Goal: Task Accomplishment & Management: Complete application form

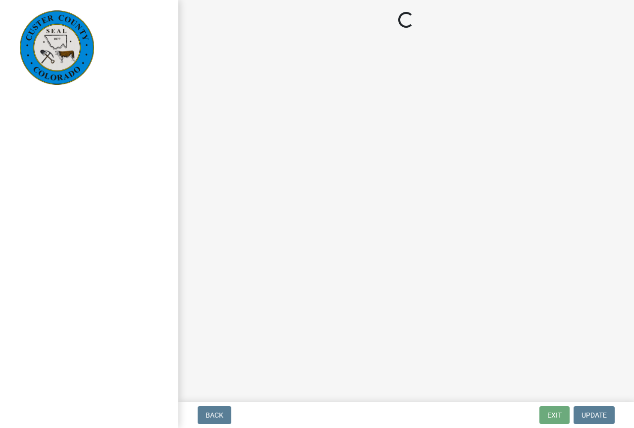
select select "cd09b013-b94f-4524-a046-a3f04ce1867e"
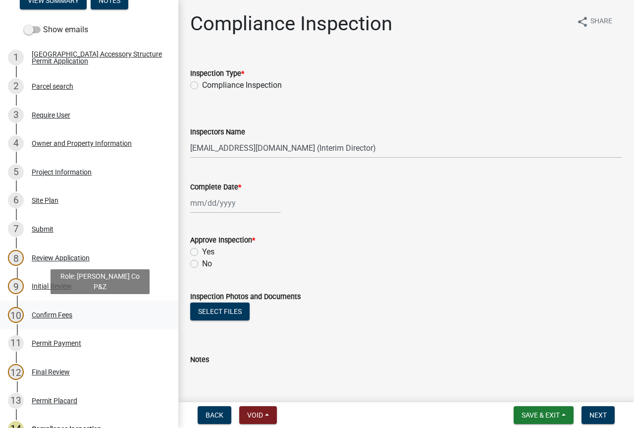
scroll to position [149, 0]
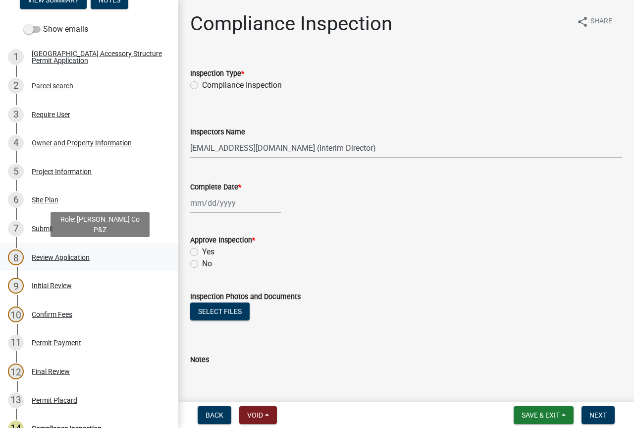
click at [74, 262] on div "8 Review Application" at bounding box center [85, 257] width 155 height 16
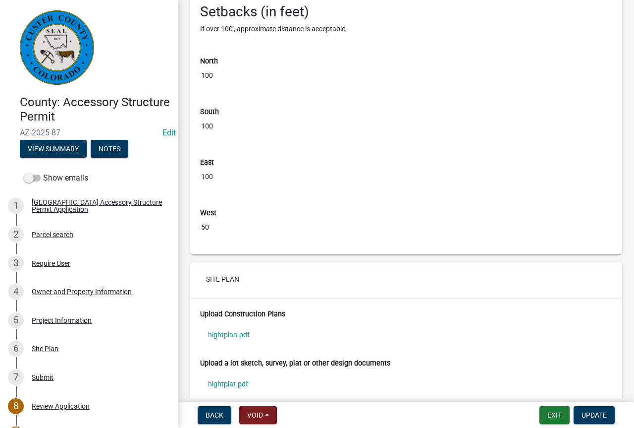
scroll to position [3430, 0]
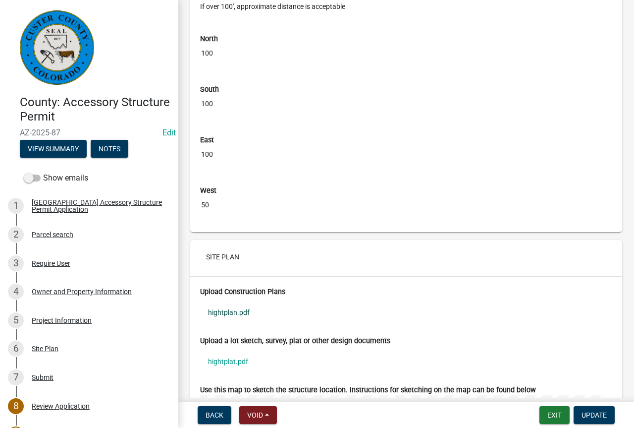
click at [235, 323] on link "hightplan.pdf" at bounding box center [406, 312] width 412 height 23
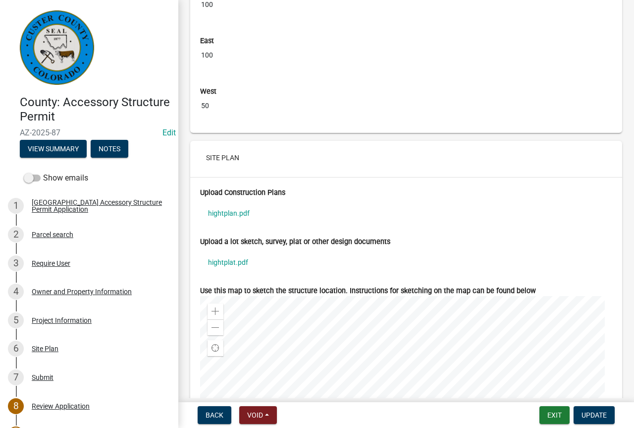
scroll to position [3628, 0]
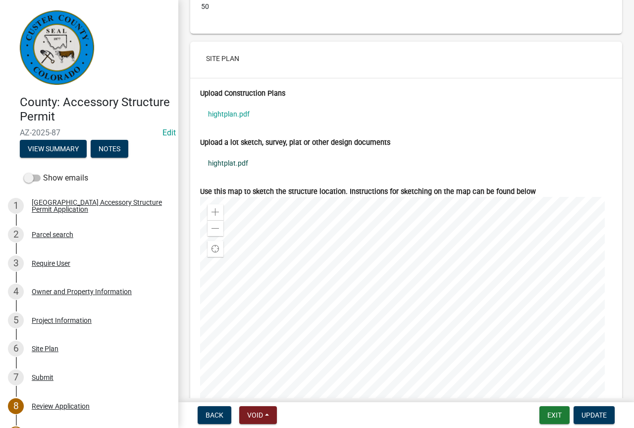
click at [233, 173] on link "hightplat.pdf" at bounding box center [406, 163] width 412 height 23
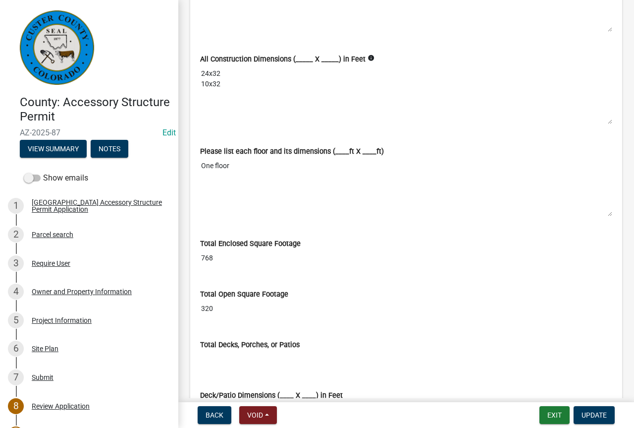
scroll to position [2181, 0]
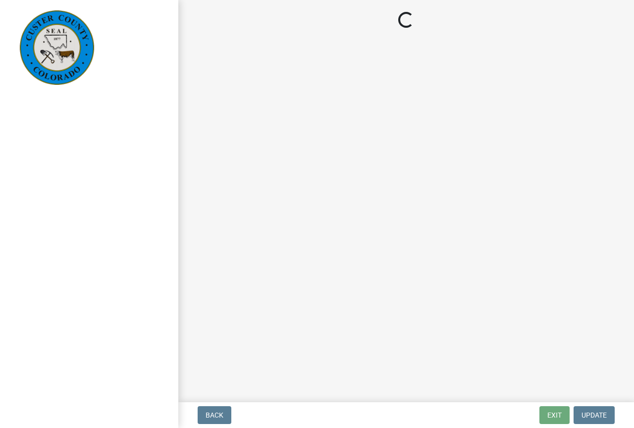
select select "cd09b013-b94f-4524-a046-a3f04ce1867e"
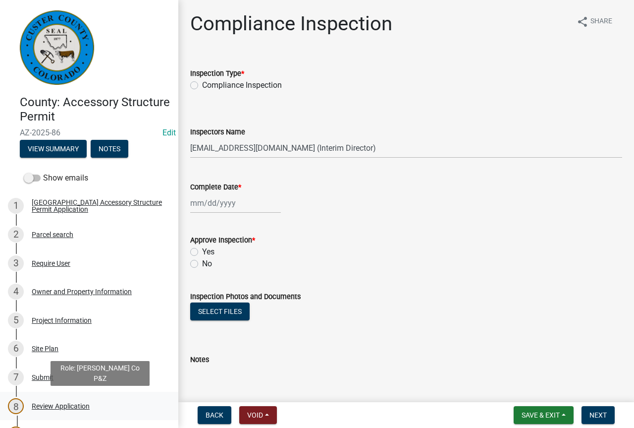
drag, startPoint x: 83, startPoint y: 405, endPoint x: 88, endPoint y: 407, distance: 5.3
click at [83, 405] on div "Review Application" at bounding box center [61, 405] width 58 height 7
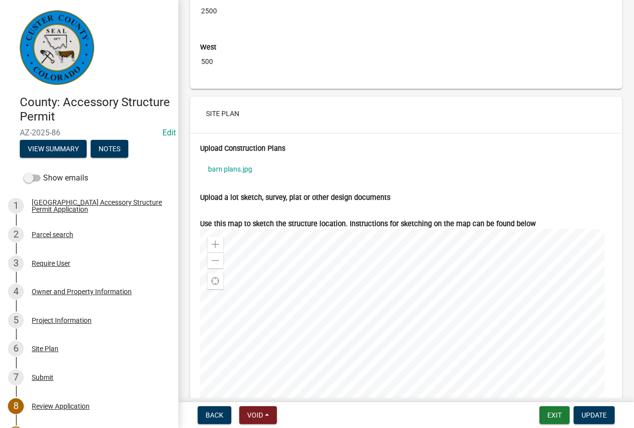
scroll to position [3648, 0]
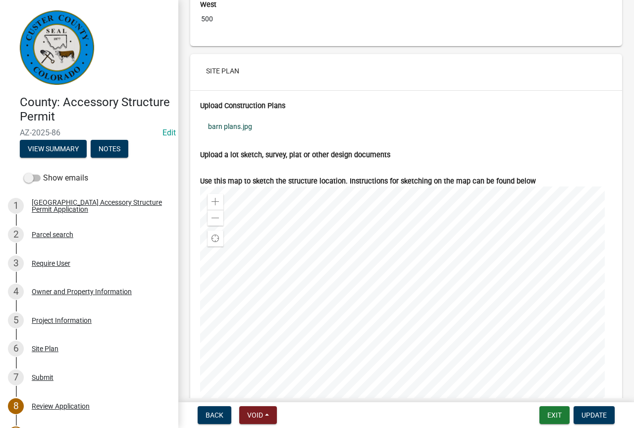
click at [240, 134] on link "barn plans.jpg" at bounding box center [406, 126] width 412 height 23
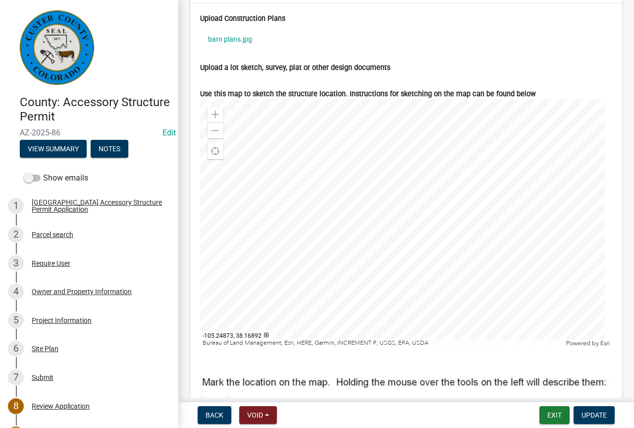
scroll to position [3747, 0]
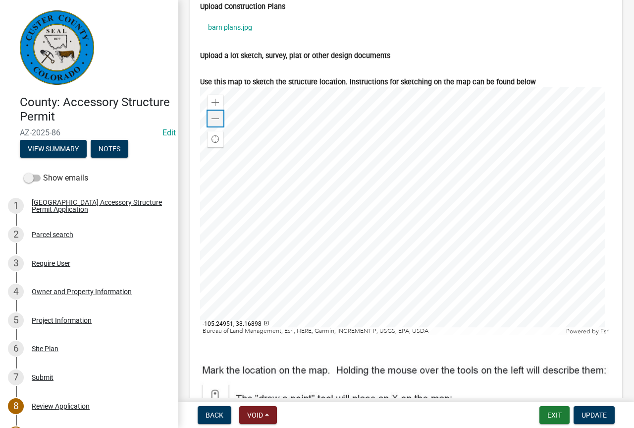
click at [214, 123] on span at bounding box center [216, 119] width 8 height 8
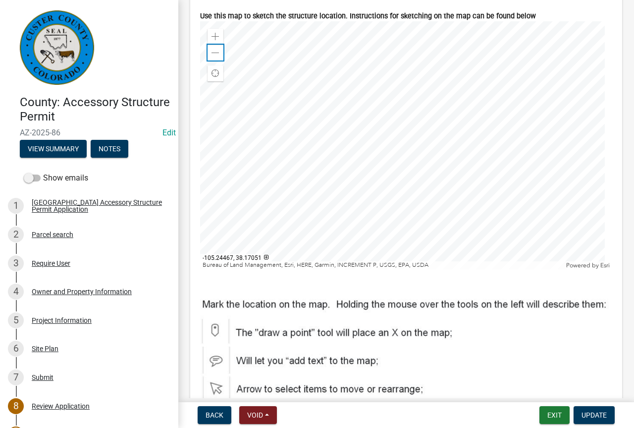
scroll to position [3797, 0]
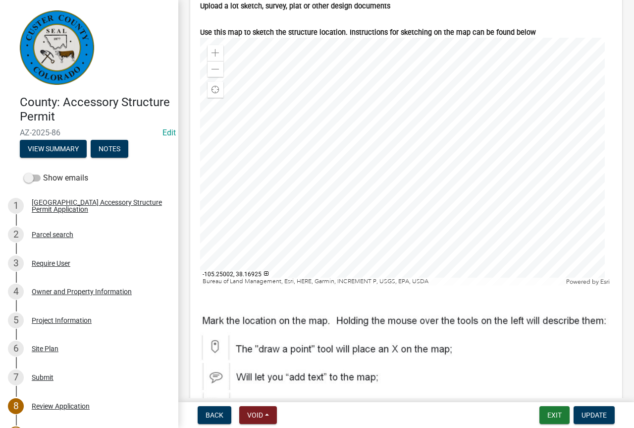
click at [354, 152] on div at bounding box center [406, 162] width 412 height 248
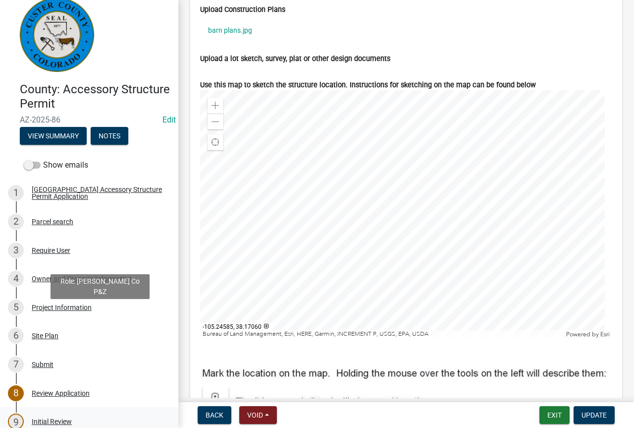
scroll to position [0, 0]
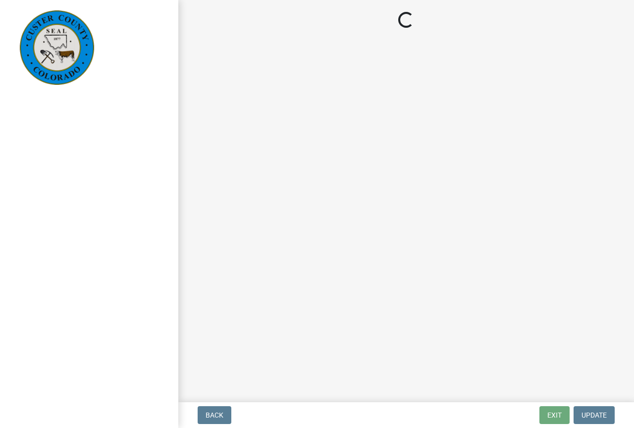
select select "cd09b013-b94f-4524-a046-a3f04ce1867e"
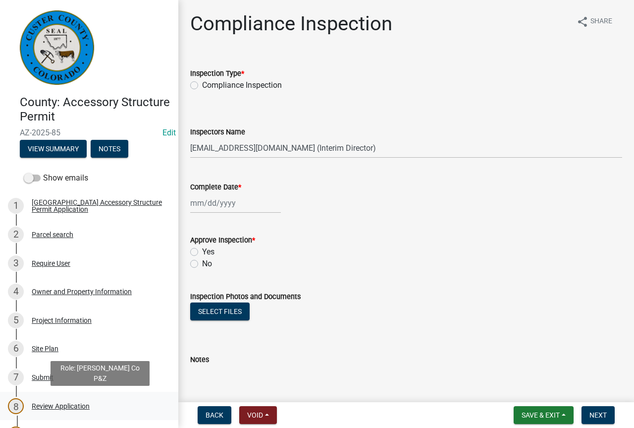
click at [83, 405] on div "Review Application" at bounding box center [61, 405] width 58 height 7
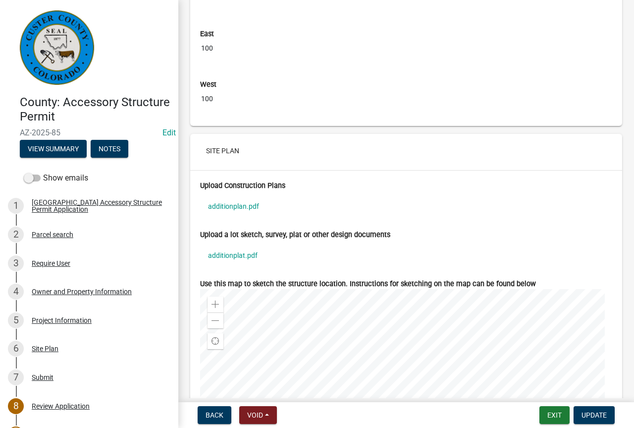
scroll to position [3608, 0]
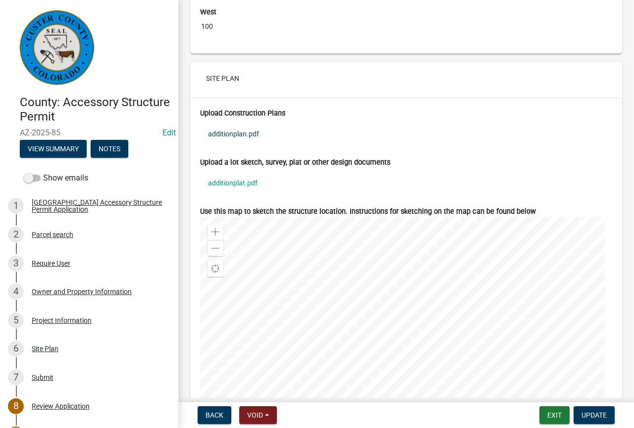
click at [248, 142] on link "additionplan.pdf" at bounding box center [406, 133] width 412 height 23
click at [235, 194] on link "additionplat.pdf" at bounding box center [406, 182] width 412 height 23
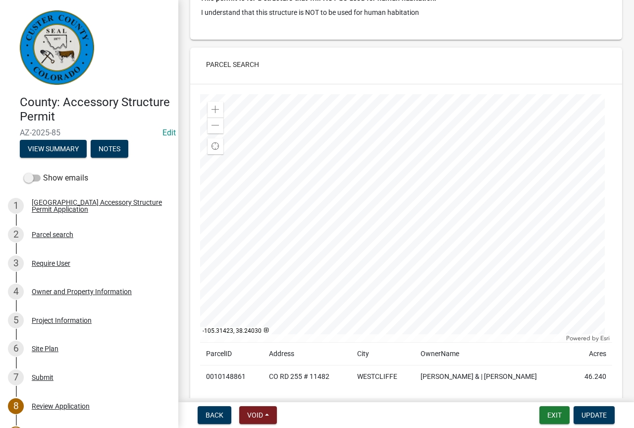
scroll to position [496, 0]
